Goal: Communication & Community: Share content

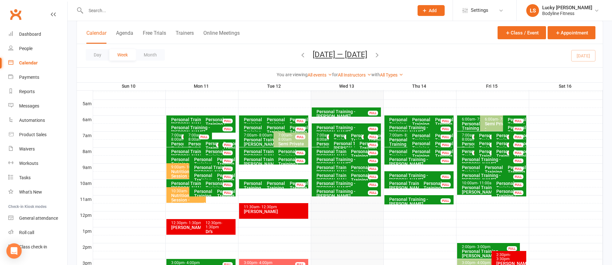
click at [191, 35] on button "Trainers" at bounding box center [185, 37] width 18 height 14
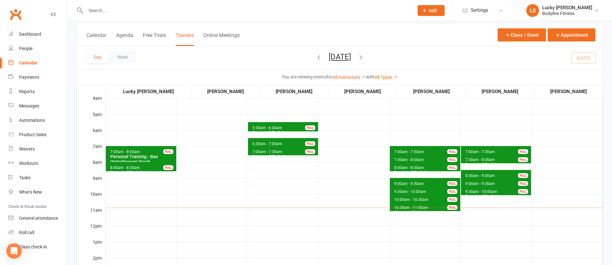
scroll to position [44, 0]
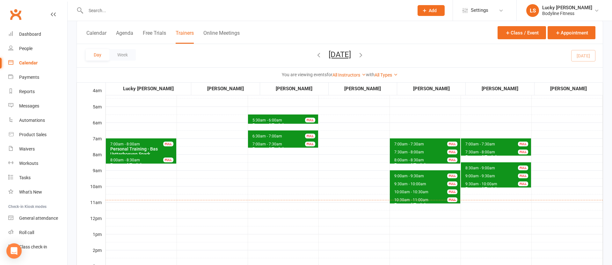
click at [364, 55] on icon "button" at bounding box center [360, 54] width 7 height 7
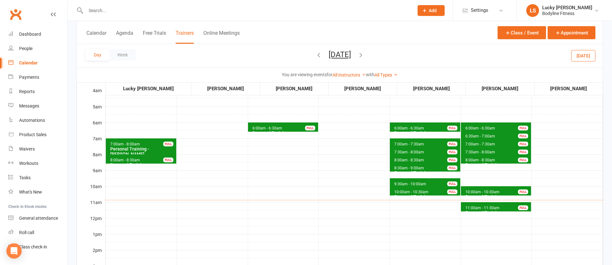
click at [120, 160] on span "8:00am - 8:30am" at bounding box center [125, 160] width 30 height 4
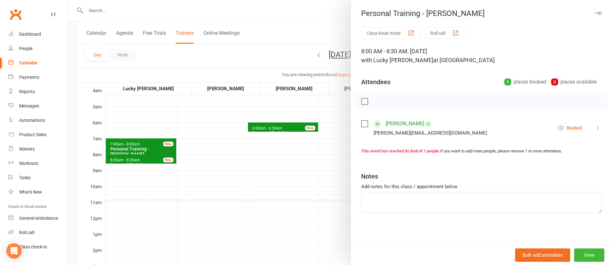
click at [151, 178] on div at bounding box center [340, 132] width 544 height 265
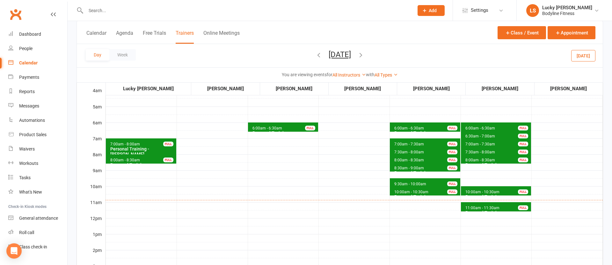
click at [477, 159] on span "8:00am - 8:30am" at bounding box center [480, 160] width 30 height 4
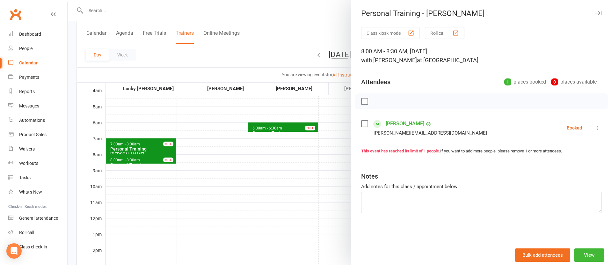
click at [260, 160] on div at bounding box center [340, 132] width 544 height 265
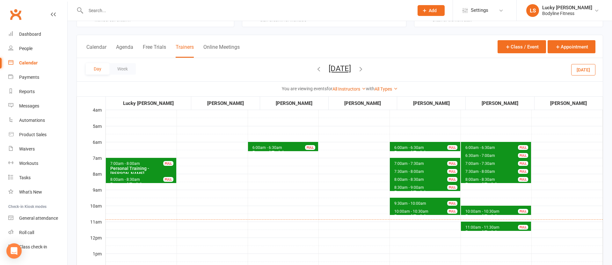
scroll to position [0, 0]
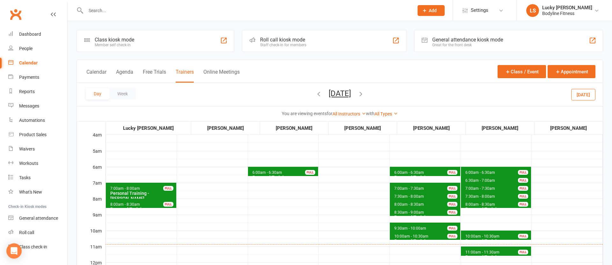
click at [315, 92] on icon "button" at bounding box center [318, 93] width 7 height 7
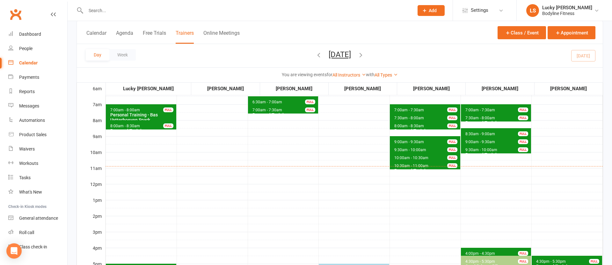
scroll to position [78, 0]
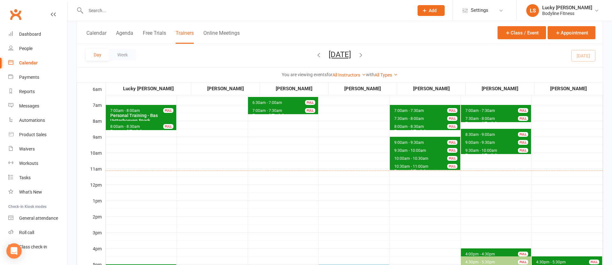
click at [147, 12] on input "text" at bounding box center [246, 10] width 325 height 9
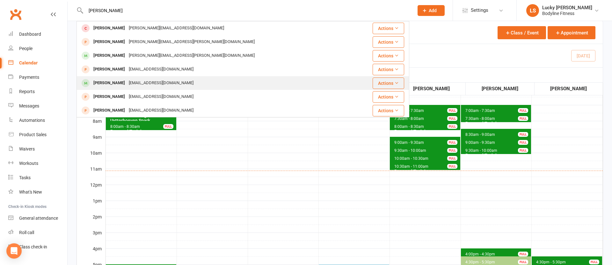
type input "anna"
click at [109, 82] on div "[PERSON_NAME]" at bounding box center [108, 82] width 35 height 9
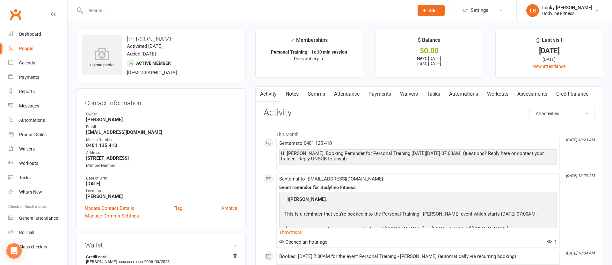
click at [384, 95] on link "Payments" at bounding box center [380, 94] width 32 height 15
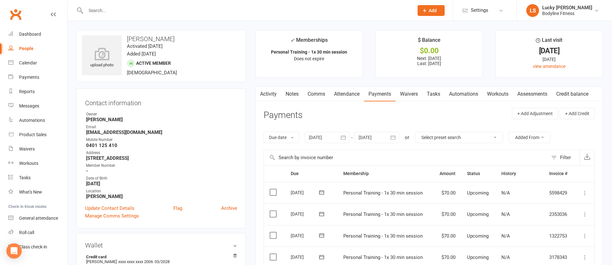
click at [324, 93] on link "Comms" at bounding box center [316, 94] width 26 height 15
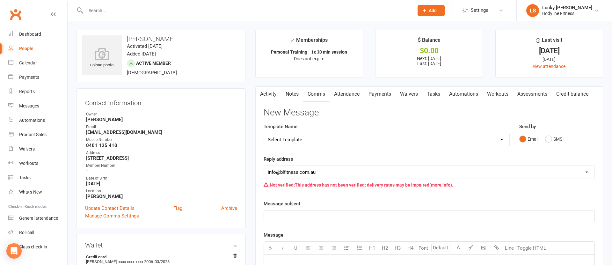
click at [294, 139] on select "Select Template [SMS] Bodyline Fitness Membership [Email] Bodyline Fitness Memb…" at bounding box center [386, 139] width 245 height 13
select select "13"
click at [264, 133] on select "Select Template [SMS] Bodyline Fitness Membership [Email] Bodyline Fitness Memb…" at bounding box center [386, 139] width 245 height 13
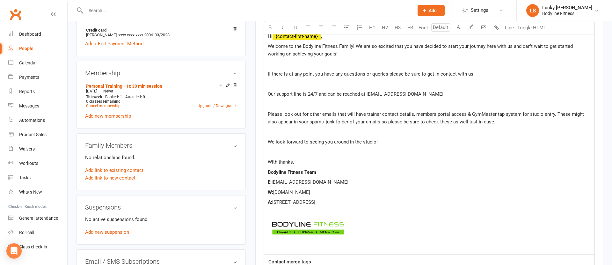
scroll to position [273, 0]
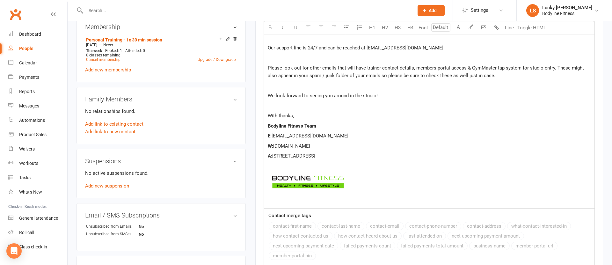
click at [311, 185] on img at bounding box center [308, 181] width 81 height 19
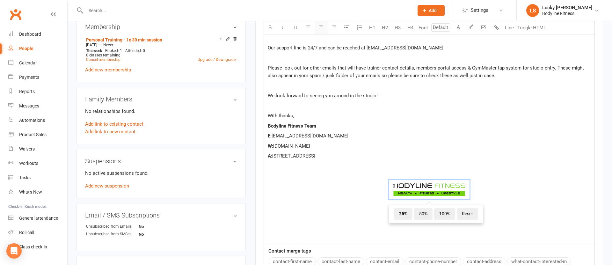
click at [320, 26] on icon "button" at bounding box center [321, 27] width 5 height 5
click at [426, 238] on p at bounding box center [429, 236] width 323 height 8
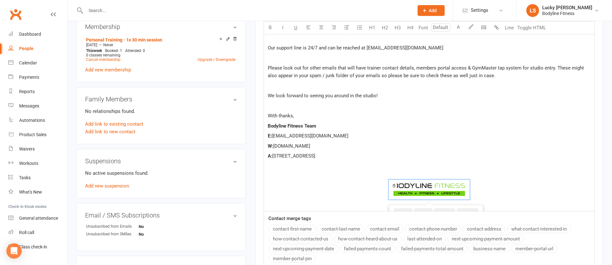
click at [343, 138] on p "E: info@blfitness.com.au" at bounding box center [429, 136] width 323 height 8
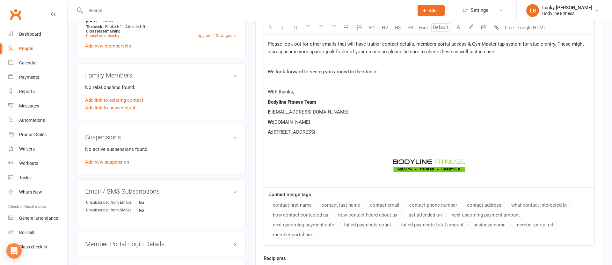
scroll to position [335, 0]
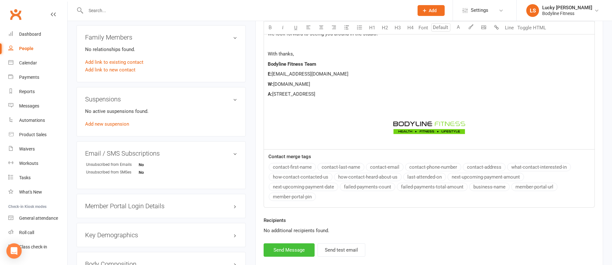
click at [286, 250] on button "Send Message" at bounding box center [289, 249] width 51 height 13
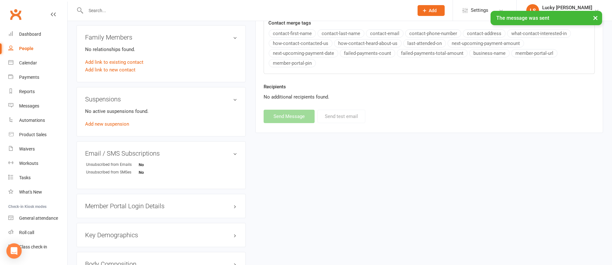
scroll to position [0, 0]
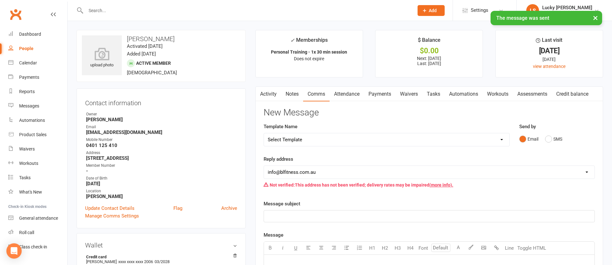
click at [279, 136] on select "Select Template [SMS] Bodyline Fitness Membership [Email] Bodyline Fitness Memb…" at bounding box center [386, 139] width 245 height 13
select select "11"
click at [264, 133] on select "Select Template [SMS] Bodyline Fitness Membership [Email] Bodyline Fitness Memb…" at bounding box center [386, 139] width 245 height 13
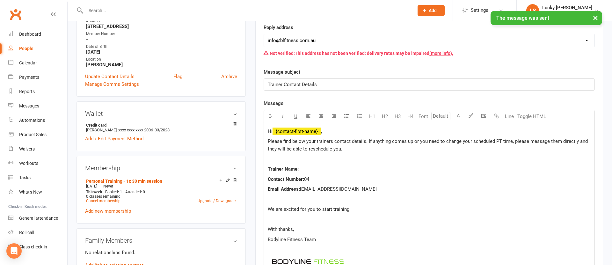
scroll to position [150, 0]
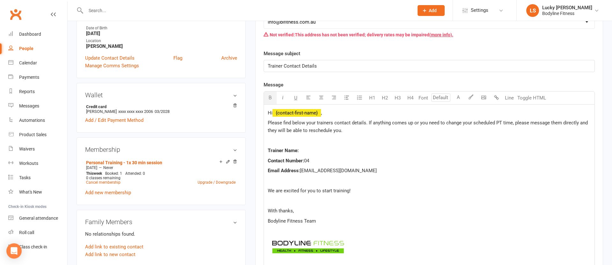
click at [321, 145] on div "Hi ﻿ {contact-first-name} , Please find below your trainers contact details. If…" at bounding box center [429, 189] width 330 height 169
click at [324, 149] on p "Trainer Name:" at bounding box center [429, 151] width 323 height 8
click at [326, 157] on p "Contact Number: 04" at bounding box center [429, 161] width 323 height 8
click at [322, 243] on img at bounding box center [308, 246] width 81 height 19
click at [321, 99] on icon "button" at bounding box center [321, 97] width 5 height 5
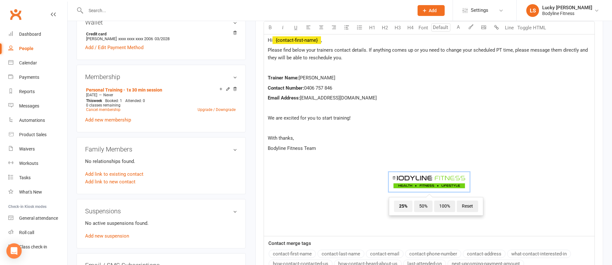
scroll to position [227, 0]
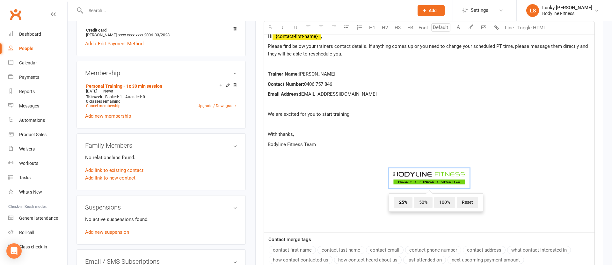
click at [392, 225] on p at bounding box center [429, 224] width 323 height 8
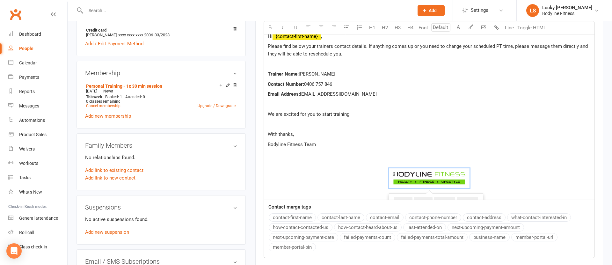
click at [327, 141] on p "Bodyline Fitness Team" at bounding box center [429, 145] width 323 height 8
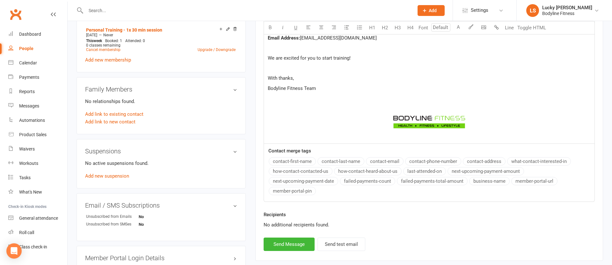
scroll to position [289, 0]
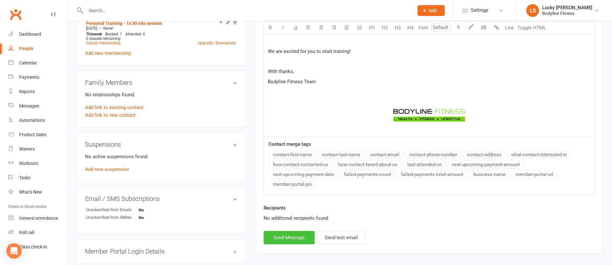
click at [289, 240] on button "Send Message" at bounding box center [289, 237] width 51 height 13
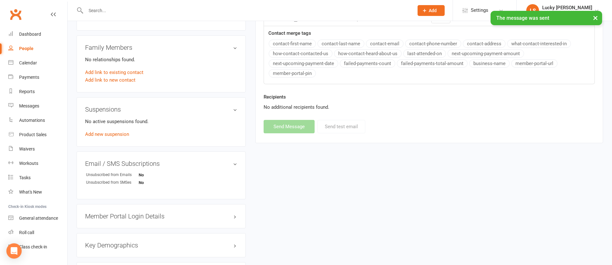
scroll to position [375, 0]
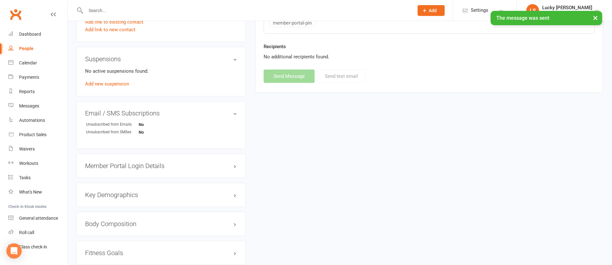
click at [152, 162] on h3 "Member Portal Login Details" at bounding box center [161, 165] width 152 height 7
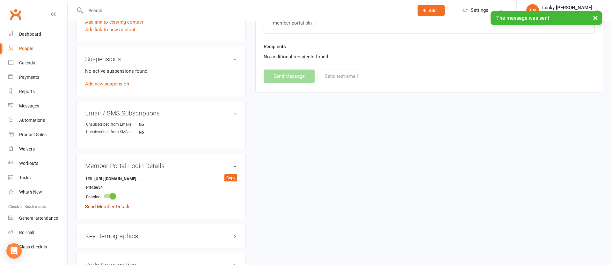
click at [119, 207] on link "Send Member Details" at bounding box center [108, 207] width 46 height 6
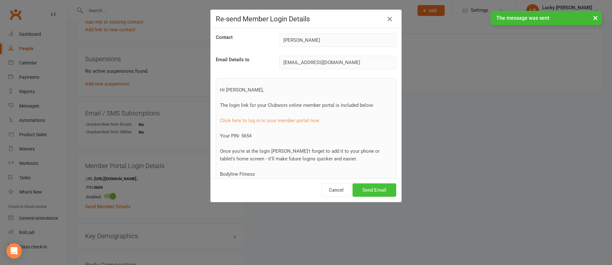
click at [384, 189] on button "Send Email" at bounding box center [374, 189] width 44 height 13
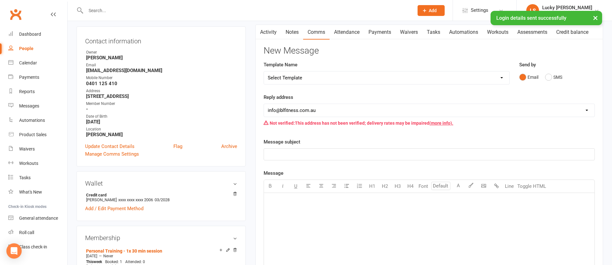
scroll to position [28, 0]
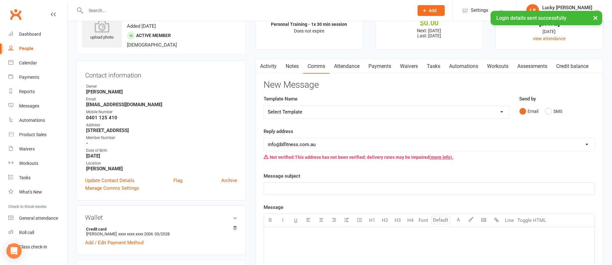
click at [318, 109] on select "Select Template [SMS] Bodyline Fitness Membership [Email] Bodyline Fitness Memb…" at bounding box center [386, 111] width 245 height 13
select select "4"
click at [264, 105] on select "Select Template [SMS] Bodyline Fitness Membership [Email] Bodyline Fitness Memb…" at bounding box center [386, 111] width 245 height 13
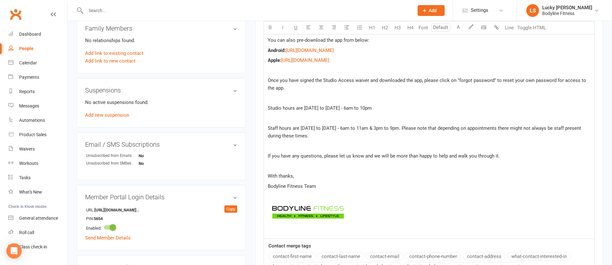
scroll to position [388, 0]
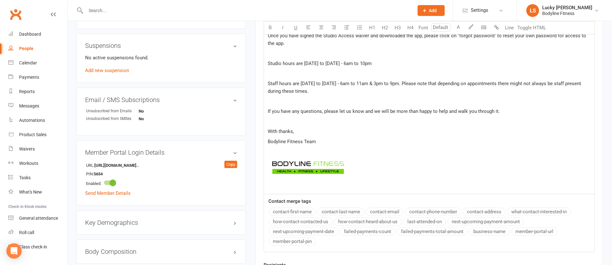
click at [313, 167] on img at bounding box center [308, 167] width 81 height 19
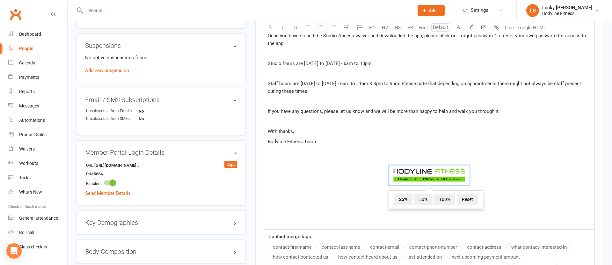
click at [321, 28] on icon "button" at bounding box center [321, 27] width 5 height 5
click at [427, 221] on p at bounding box center [429, 221] width 323 height 8
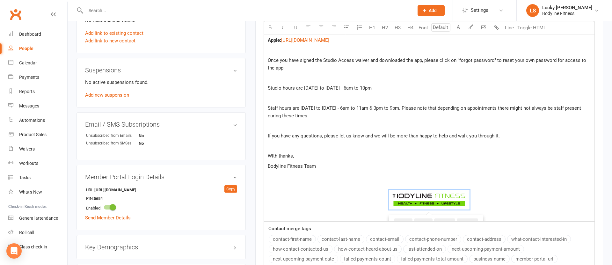
scroll to position [363, 0]
click at [342, 154] on p "With thanks," at bounding box center [429, 156] width 323 height 8
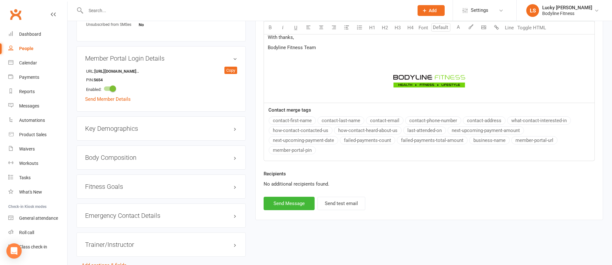
scroll to position [513, 0]
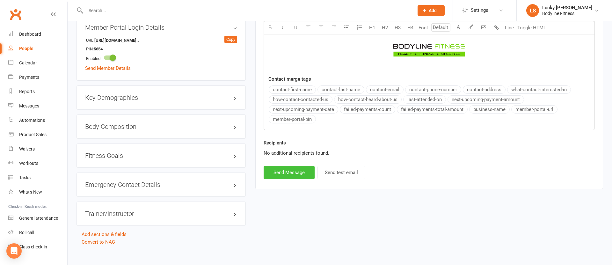
click at [298, 172] on button "Send Message" at bounding box center [289, 172] width 51 height 13
select select
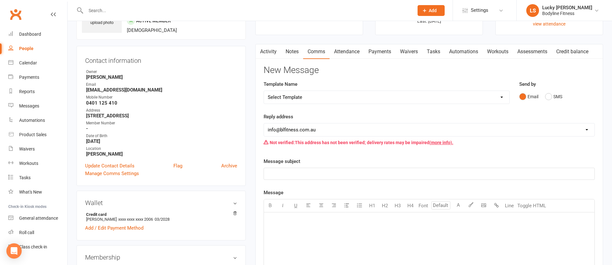
scroll to position [0, 0]
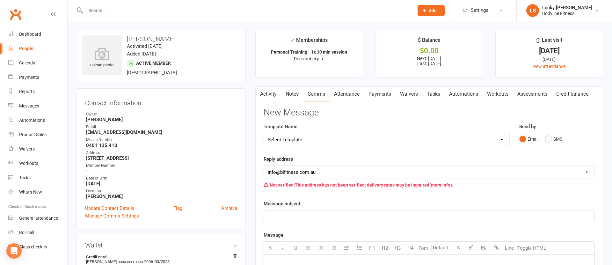
click at [270, 95] on link "Activity" at bounding box center [268, 94] width 25 height 15
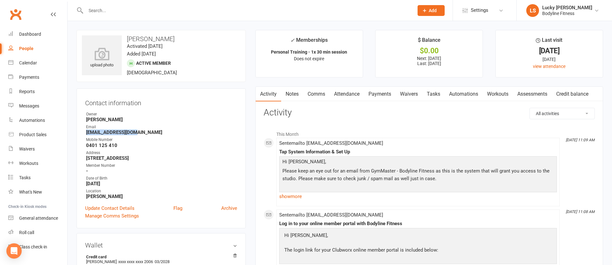
drag, startPoint x: 137, startPoint y: 132, endPoint x: 126, endPoint y: 132, distance: 11.2
click at [84, 131] on div "Contact information Owner Sara Scalone Email athocking@gmail.com Mobile Number …" at bounding box center [160, 158] width 169 height 140
copy strong "athocking@gmail.com"
drag, startPoint x: 125, startPoint y: 147, endPoint x: 85, endPoint y: 144, distance: 40.0
click at [85, 144] on li "Mobile Number 0401 125 410" at bounding box center [161, 142] width 152 height 11
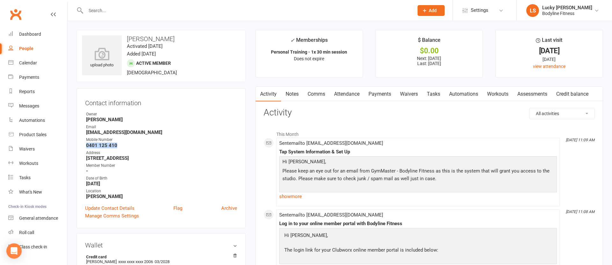
copy strong "0401 125 410"
drag, startPoint x: 181, startPoint y: 159, endPoint x: 85, endPoint y: 157, distance: 96.6
click at [84, 157] on div "Contact information Owner Sara Scalone Email athocking@gmail.com Mobile Number …" at bounding box center [160, 158] width 169 height 140
copy strong "2/200 Albion Street Annandale NSW 2038"
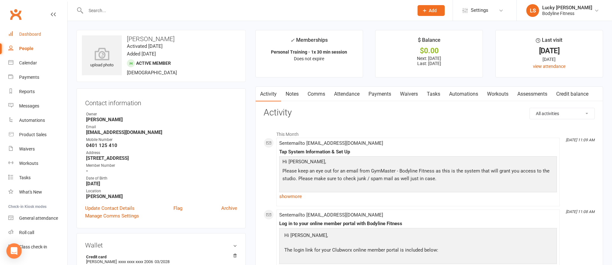
click at [25, 36] on div "Dashboard" at bounding box center [30, 34] width 22 height 5
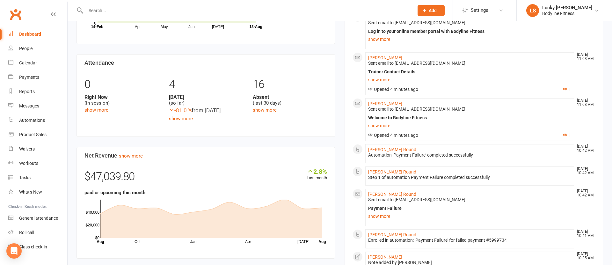
scroll to position [288, 0]
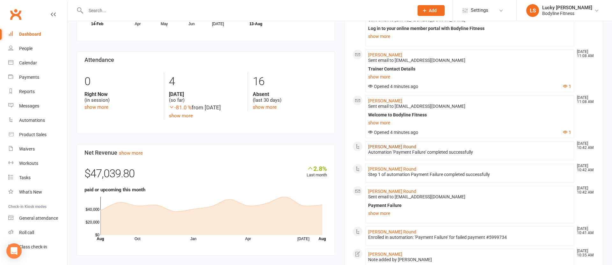
click at [387, 146] on link "[PERSON_NAME] Round" at bounding box center [392, 146] width 48 height 5
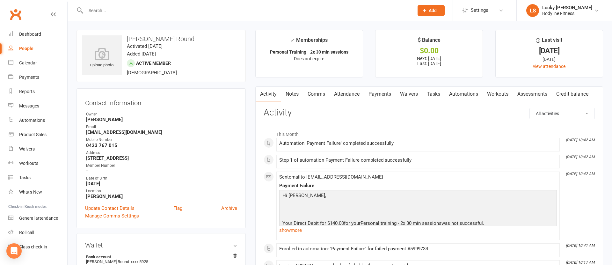
click at [385, 95] on link "Payments" at bounding box center [380, 94] width 32 height 15
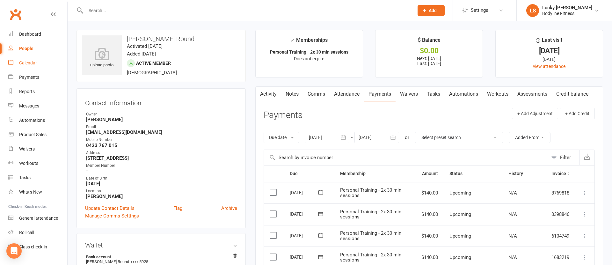
click at [27, 60] on div "Calendar" at bounding box center [28, 62] width 18 height 5
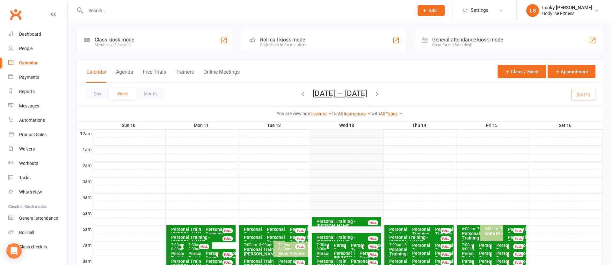
click at [355, 112] on link "All Instructors" at bounding box center [354, 113] width 33 height 5
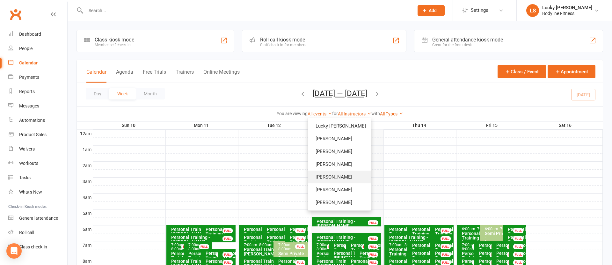
click at [351, 175] on link "[PERSON_NAME]" at bounding box center [339, 176] width 63 height 13
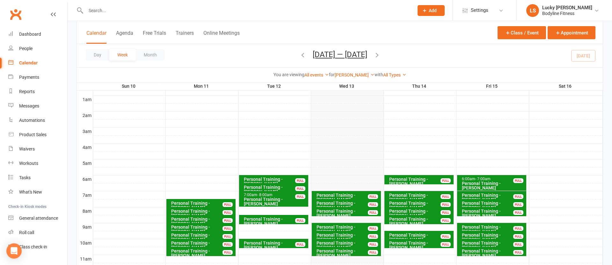
scroll to position [57, 0]
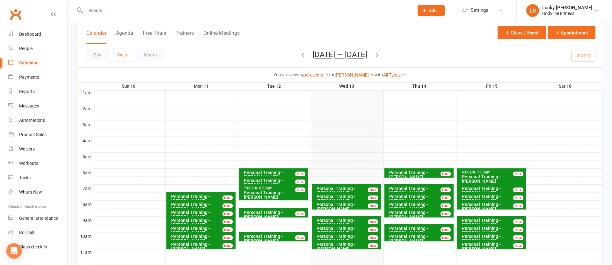
click at [433, 188] on div "Personal Training - [PERSON_NAME]" at bounding box center [420, 190] width 63 height 9
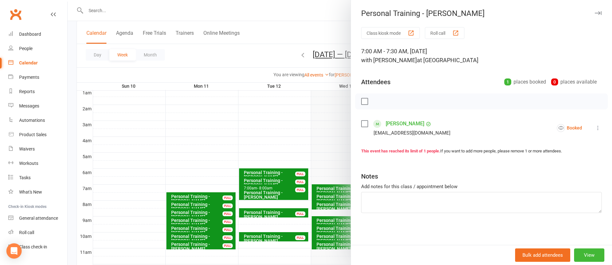
click at [304, 142] on div at bounding box center [340, 132] width 544 height 265
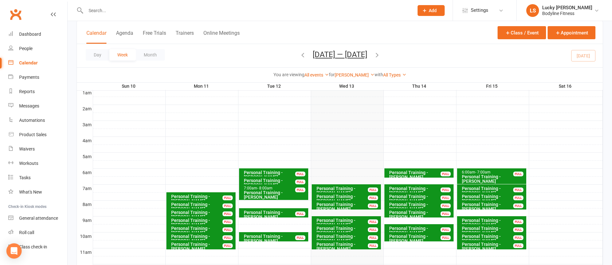
click at [380, 54] on icon "button" at bounding box center [376, 54] width 7 height 7
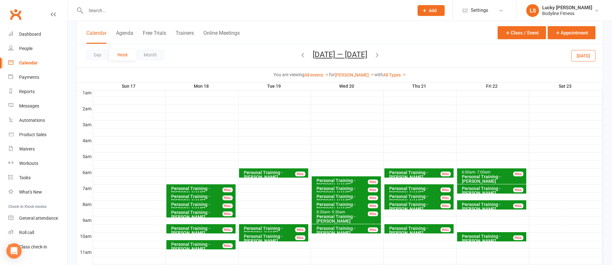
click at [299, 55] on icon "button" at bounding box center [302, 54] width 7 height 7
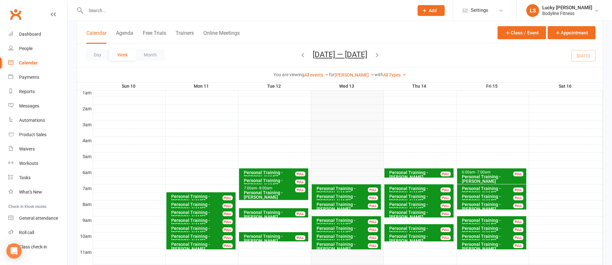
click at [380, 54] on icon "button" at bounding box center [376, 54] width 7 height 7
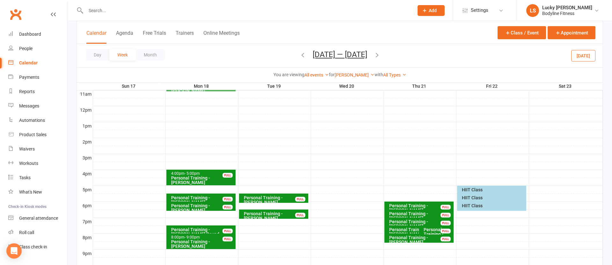
scroll to position [239, 0]
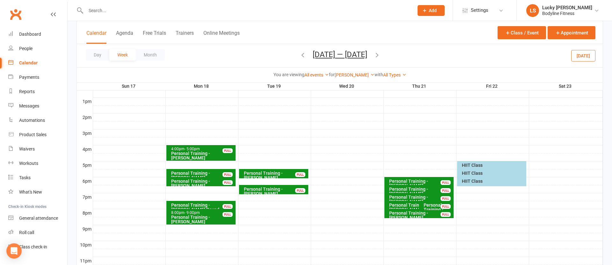
click at [299, 55] on icon "button" at bounding box center [302, 54] width 7 height 7
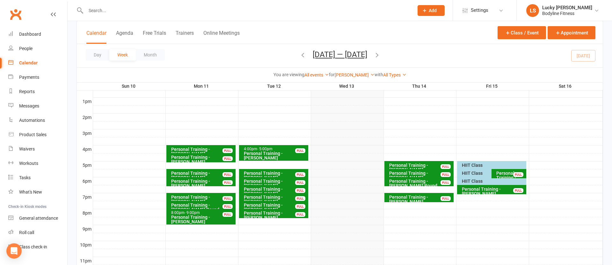
click at [380, 55] on icon "button" at bounding box center [376, 54] width 7 height 7
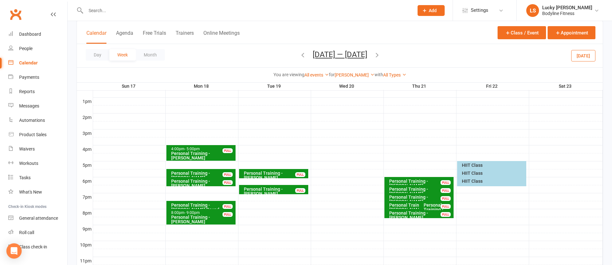
click at [428, 204] on div "Personal Training - [PERSON_NAME] Round" at bounding box center [437, 212] width 29 height 18
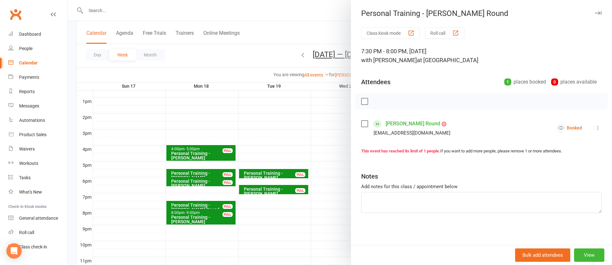
drag, startPoint x: 313, startPoint y: 211, endPoint x: 338, endPoint y: 210, distance: 25.2
click at [313, 211] on div at bounding box center [340, 132] width 544 height 265
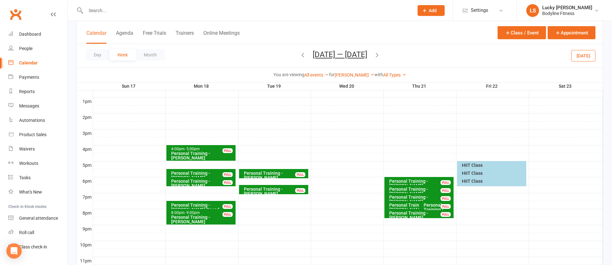
click at [407, 206] on div "Personal Training - [PERSON_NAME]" at bounding box center [417, 207] width 57 height 9
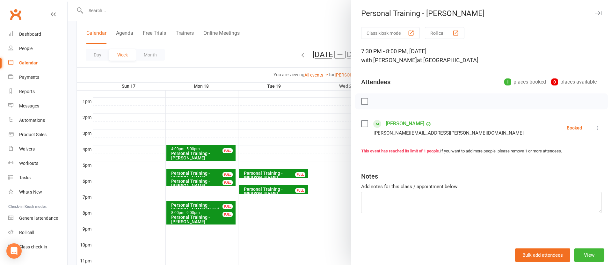
click at [330, 209] on div at bounding box center [340, 132] width 544 height 265
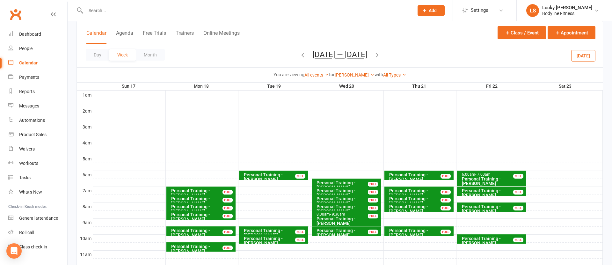
scroll to position [0, 0]
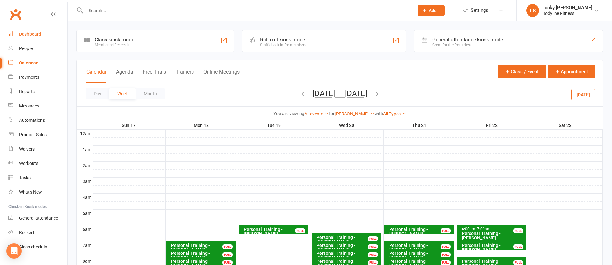
click at [34, 36] on div "Dashboard" at bounding box center [30, 34] width 22 height 5
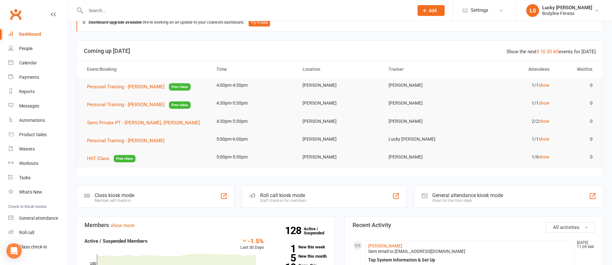
scroll to position [18, 0]
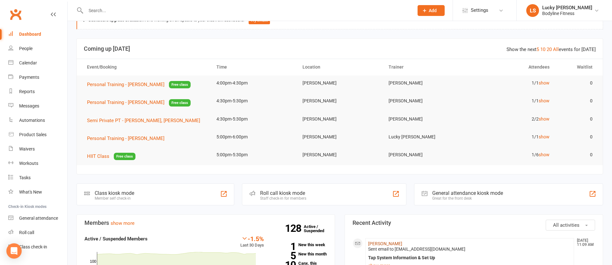
click at [386, 242] on link "[PERSON_NAME]" at bounding box center [385, 243] width 34 height 5
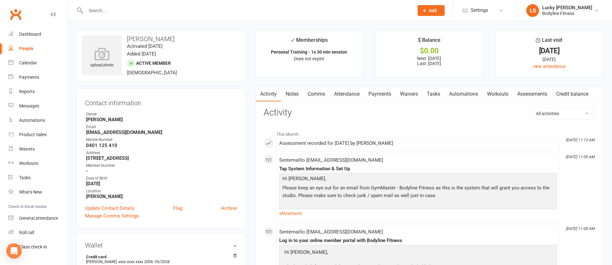
scroll to position [0, 0]
drag, startPoint x: 174, startPoint y: 42, endPoint x: 127, endPoint y: 40, distance: 47.2
click at [127, 40] on div "upload photo Anna Hocking Activated 13 August, 2025 Added 28 July, 2025 Active …" at bounding box center [160, 56] width 169 height 52
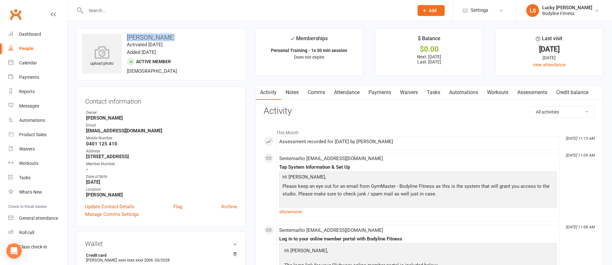
copy h3 "[PERSON_NAME]"
drag, startPoint x: 119, startPoint y: 144, endPoint x: 87, endPoint y: 143, distance: 31.6
click at [87, 143] on strong "0401 125 410" at bounding box center [161, 144] width 151 height 6
copy strong "0401 125 410"
drag, startPoint x: 137, startPoint y: 131, endPoint x: 86, endPoint y: 131, distance: 50.3
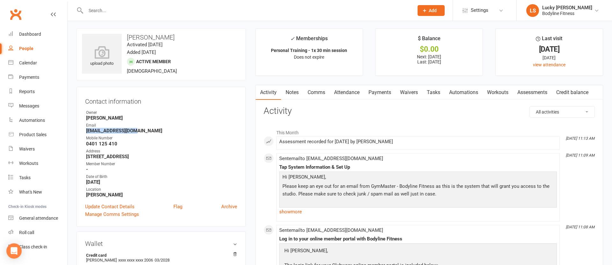
click at [86, 131] on strong "athocking@gmail.com" at bounding box center [161, 131] width 151 height 6
copy strong "athocking@gmail.com"
drag, startPoint x: 175, startPoint y: 157, endPoint x: 82, endPoint y: 155, distance: 93.1
click at [82, 155] on div "Contact information Owner Sara Scalone Email athocking@gmail.com Mobile Number …" at bounding box center [160, 157] width 169 height 140
copy strong "2/200 Albion Street Annandale NSW 2038"
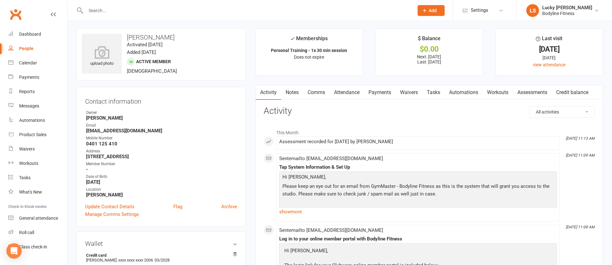
click at [27, 39] on link "Dashboard" at bounding box center [37, 34] width 59 height 14
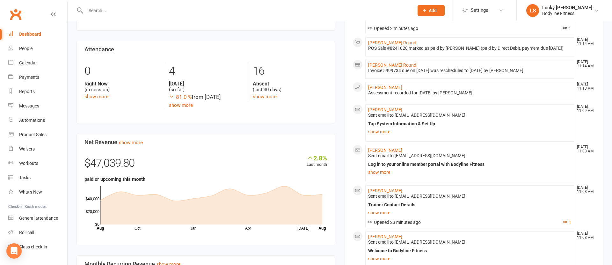
scroll to position [300, 0]
click at [142, 143] on link "show more" at bounding box center [131, 141] width 24 height 6
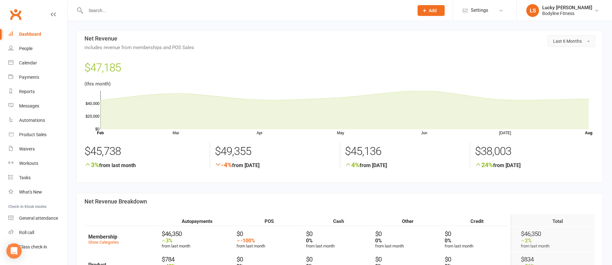
click at [561, 40] on span "Last 6 Months" at bounding box center [567, 41] width 29 height 5
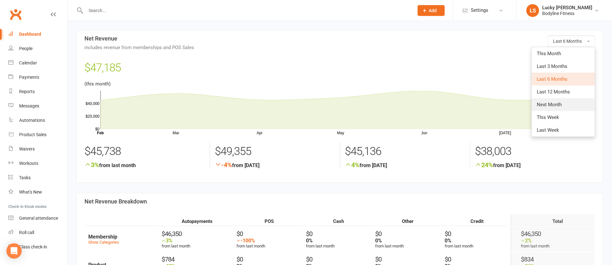
click at [553, 103] on span "Next Month" at bounding box center [549, 105] width 25 height 6
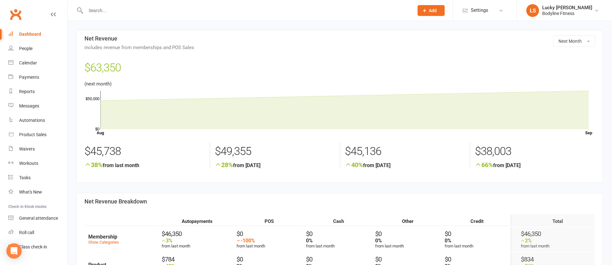
click at [26, 33] on div "Dashboard" at bounding box center [30, 34] width 22 height 5
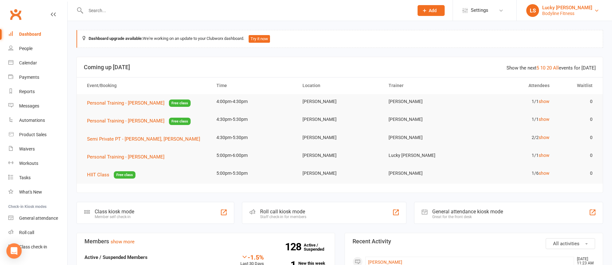
click at [559, 13] on div "Bodyline Fitness" at bounding box center [567, 14] width 50 height 6
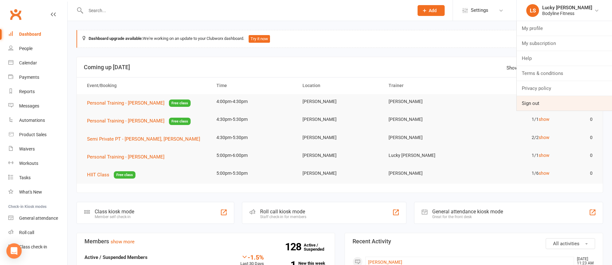
click at [529, 103] on link "Sign out" at bounding box center [564, 103] width 95 height 15
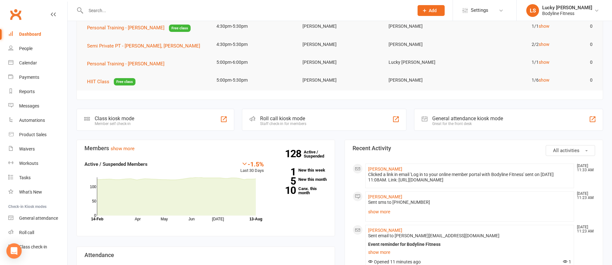
scroll to position [93, 0]
click at [302, 194] on link "10 Canx. this month" at bounding box center [300, 190] width 54 height 8
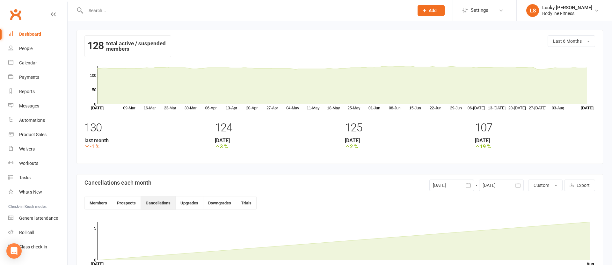
click at [27, 32] on div "Dashboard" at bounding box center [30, 34] width 22 height 5
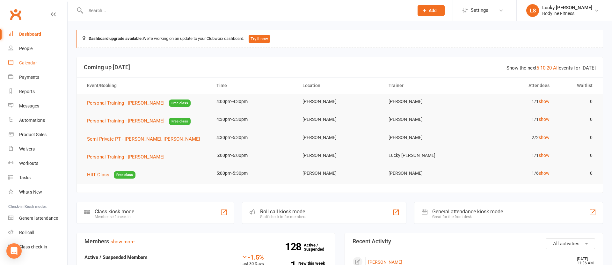
click at [30, 61] on div "Calendar" at bounding box center [28, 62] width 18 height 5
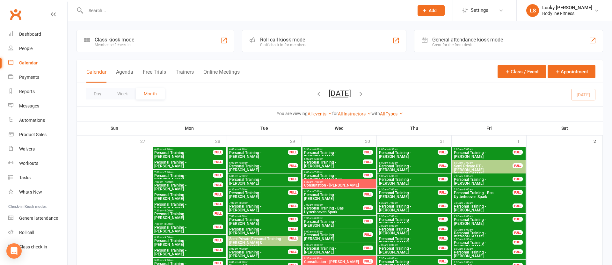
click at [187, 73] on button "Trainers" at bounding box center [185, 76] width 18 height 14
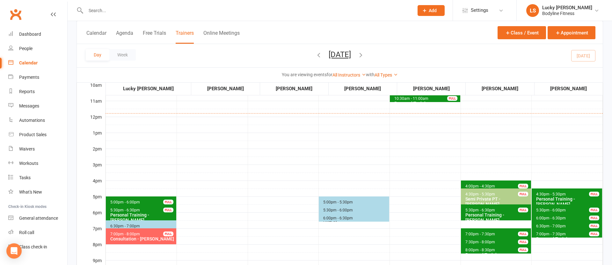
scroll to position [155, 0]
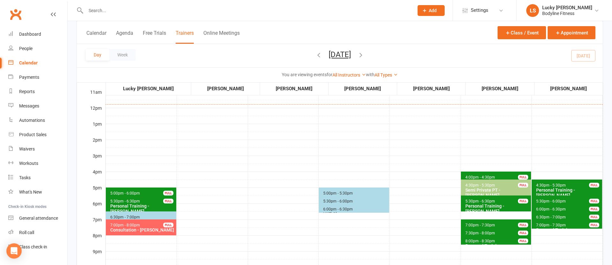
click at [364, 54] on icon "button" at bounding box center [360, 54] width 7 height 7
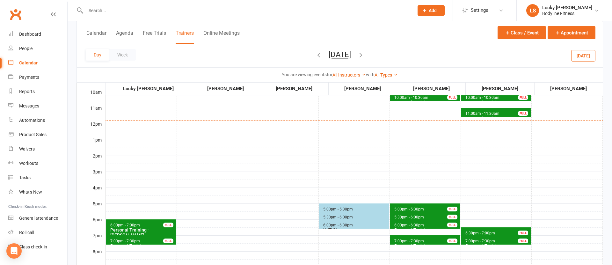
scroll to position [143, 0]
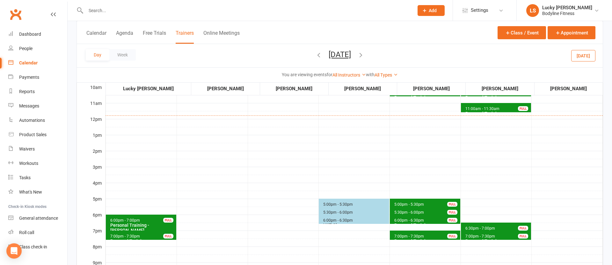
click at [315, 54] on icon "button" at bounding box center [318, 54] width 7 height 7
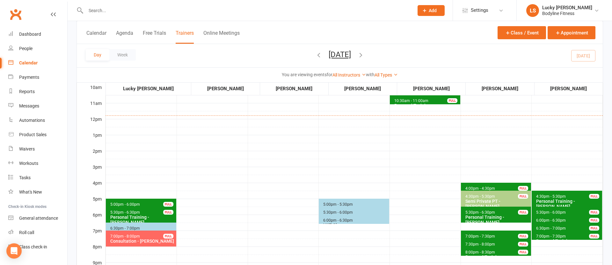
scroll to position [161, 0]
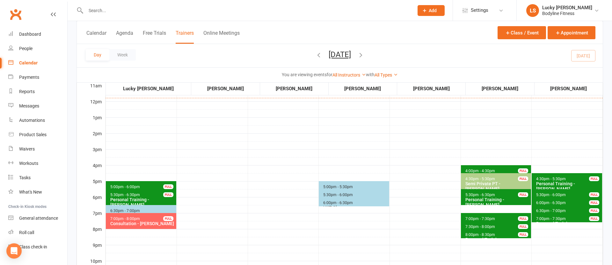
click at [364, 53] on icon "button" at bounding box center [360, 54] width 7 height 7
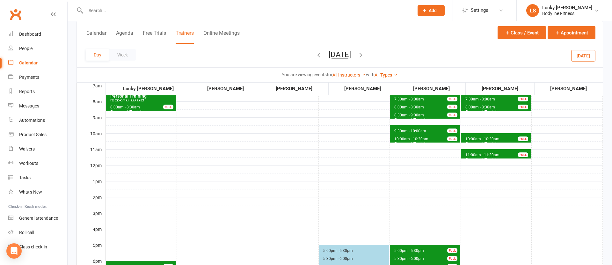
scroll to position [97, 0]
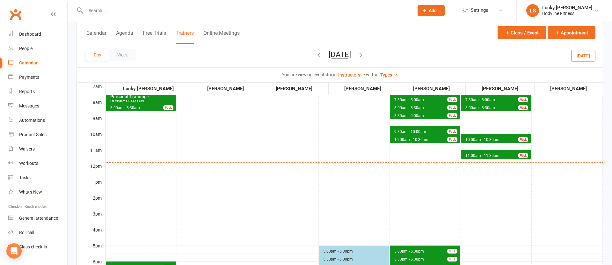
click at [315, 54] on icon "button" at bounding box center [318, 54] width 7 height 7
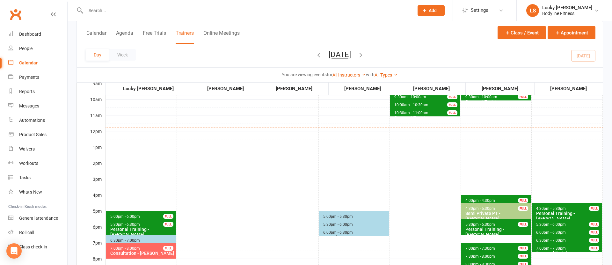
scroll to position [140, 0]
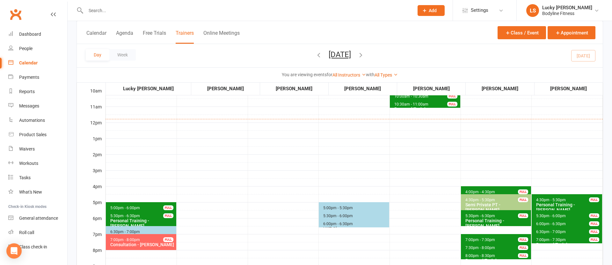
click at [331, 207] on span "5:00pm - 5:30pm" at bounding box center [338, 208] width 30 height 4
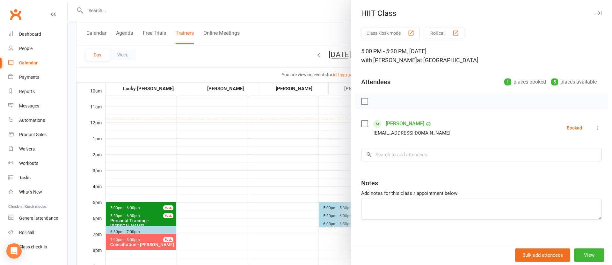
click at [291, 210] on div at bounding box center [340, 132] width 544 height 265
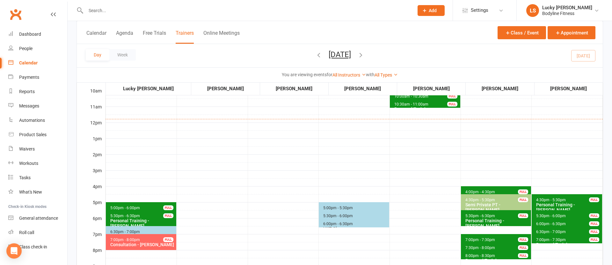
click at [330, 215] on span "5:30pm - 6:00pm" at bounding box center [338, 215] width 30 height 4
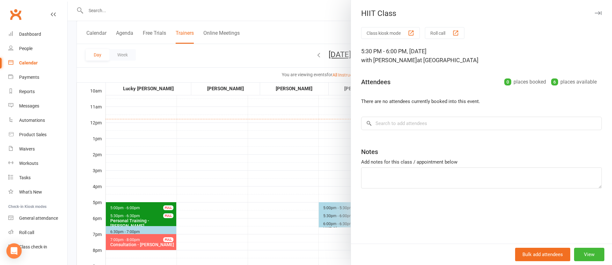
drag, startPoint x: 283, startPoint y: 215, endPoint x: 315, endPoint y: 221, distance: 33.1
click at [285, 215] on div at bounding box center [340, 132] width 544 height 265
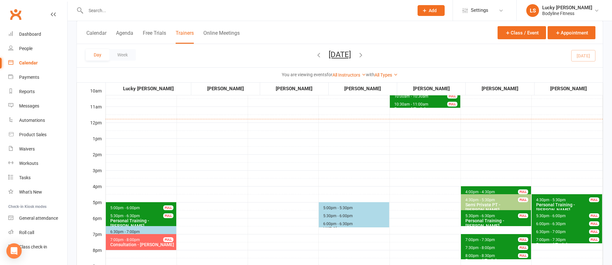
click at [326, 223] on span "6:00pm - 6:30pm" at bounding box center [338, 223] width 30 height 4
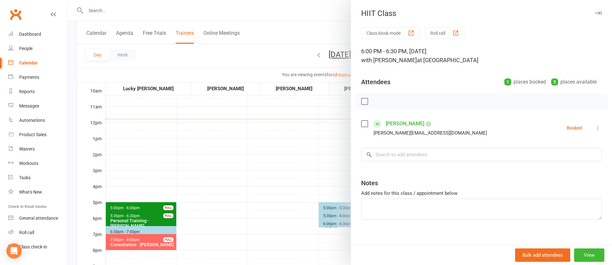
click at [272, 220] on div at bounding box center [340, 132] width 544 height 265
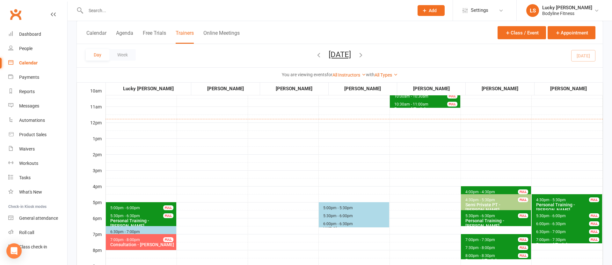
click at [327, 223] on span "6:00pm - 6:30pm" at bounding box center [338, 223] width 30 height 4
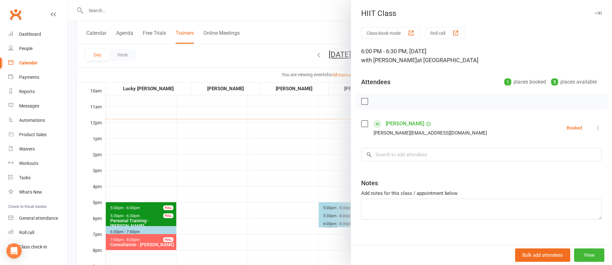
click at [292, 225] on div at bounding box center [340, 132] width 544 height 265
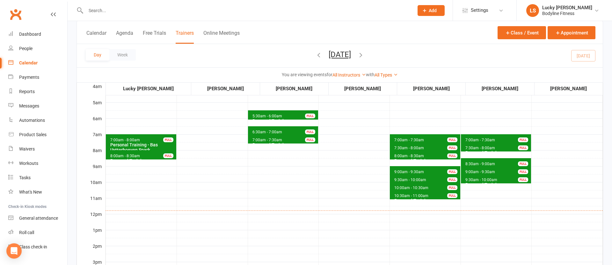
scroll to position [49, 0]
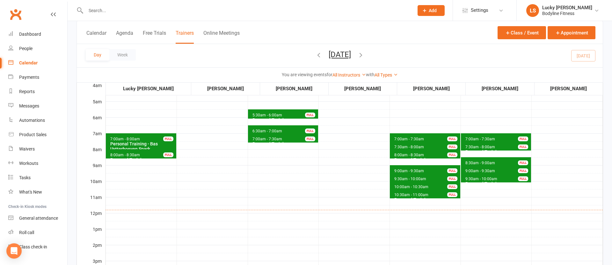
click at [401, 184] on span "10:00am - 10:30am" at bounding box center [411, 186] width 35 height 4
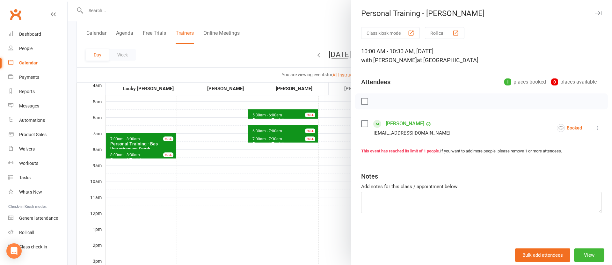
drag, startPoint x: 246, startPoint y: 191, endPoint x: 358, endPoint y: 191, distance: 112.5
click at [249, 191] on div at bounding box center [340, 132] width 544 height 265
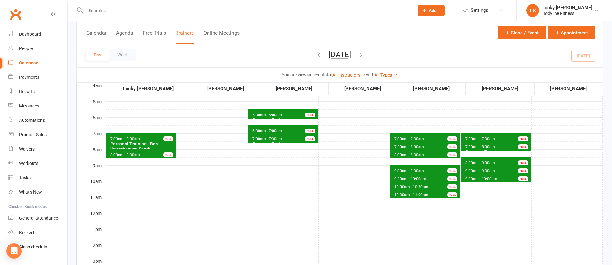
click at [402, 192] on span "10:30am - 11:00am" at bounding box center [411, 194] width 35 height 4
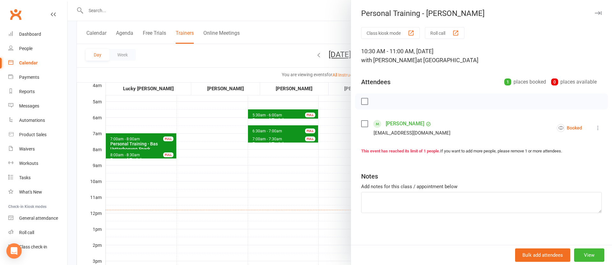
click at [289, 194] on div at bounding box center [340, 132] width 544 height 265
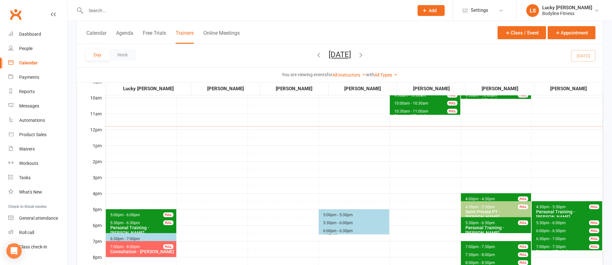
scroll to position [129, 0]
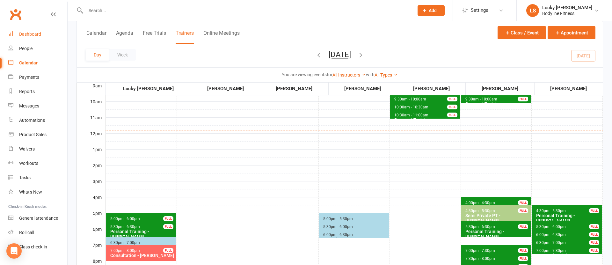
click at [37, 33] on div "Dashboard" at bounding box center [30, 34] width 22 height 5
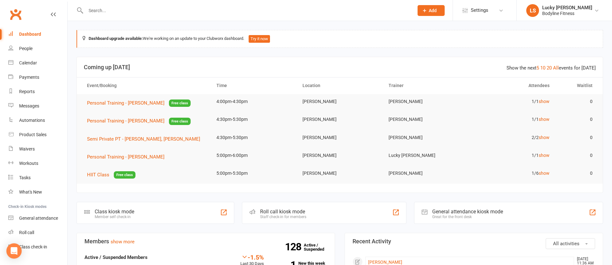
click at [554, 14] on div "Bodyline Fitness" at bounding box center [567, 14] width 50 height 6
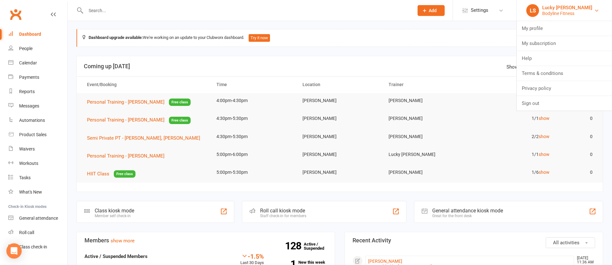
scroll to position [1, 0]
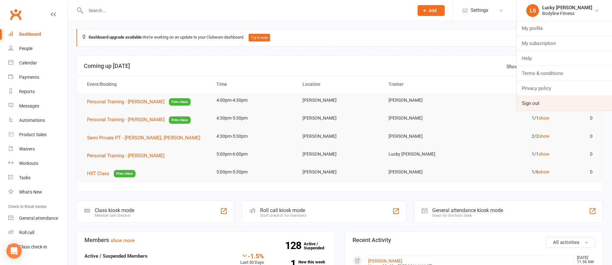
click at [535, 102] on link "Sign out" at bounding box center [564, 103] width 95 height 15
